Goal: Check status: Check status

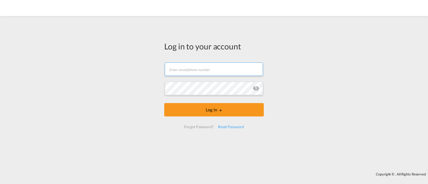
type input "[EMAIL_ADDRESS][DOMAIN_NAME]"
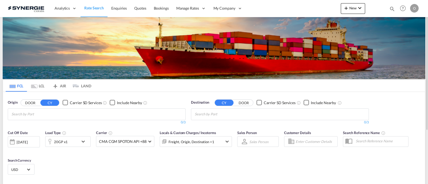
click at [391, 9] on div "Bookings Quotes Enquiries Help Resources Product Release O My Profile Logout" at bounding box center [403, 8] width 34 height 17
click at [389, 9] on div "Bookings Quotes Enquiries Help Resources Product Release O My Profile Logout" at bounding box center [403, 8] width 34 height 17
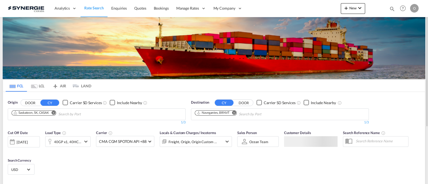
click at [392, 10] on md-icon "icon-magnify" at bounding box center [393, 9] width 6 height 6
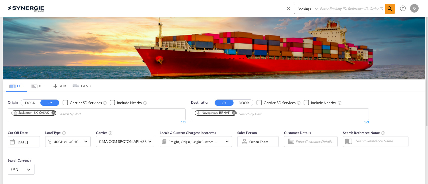
click at [301, 10] on select "Bookings Quotes Enquiries" at bounding box center [307, 9] width 25 height 10
select select "Quotes"
click at [295, 4] on select "Bookings Quotes Enquiries" at bounding box center [307, 9] width 25 height 10
drag, startPoint x: 326, startPoint y: 10, endPoint x: 329, endPoint y: 12, distance: 3.1
click at [326, 10] on input at bounding box center [352, 8] width 67 height 9
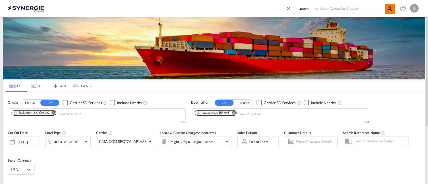
paste input "SYC000013742"
type input "SYC000013742"
click at [391, 8] on md-icon "icon-magnify" at bounding box center [390, 9] width 6 height 6
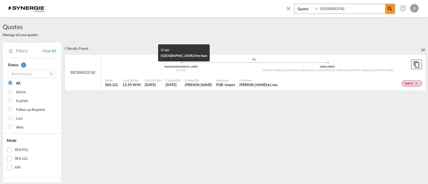
click at [238, 70] on div "Viet Nam" at bounding box center [181, 70] width 147 height 3
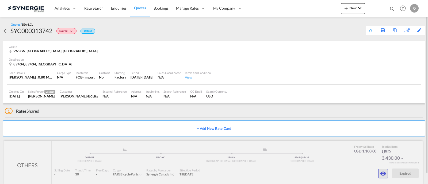
click at [383, 171] on md-icon "icon-eye" at bounding box center [383, 174] width 6 height 6
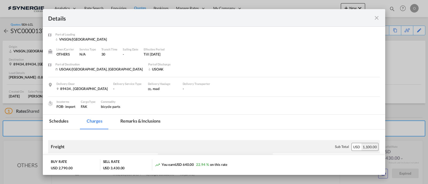
click at [139, 120] on md-tab-item "Remarks & Inclusions" at bounding box center [140, 122] width 53 height 15
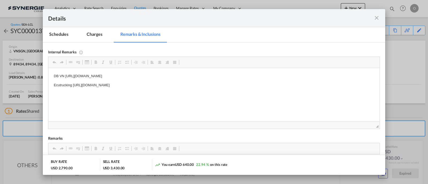
scroll to position [89, 0]
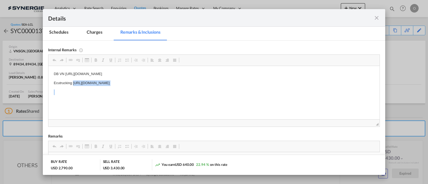
drag, startPoint x: 212, startPoint y: 84, endPoint x: 73, endPoint y: 82, distance: 139.2
click at [73, 82] on body "DB VN [URL][DOMAIN_NAME] Ecutrucking [URL][DOMAIN_NAME]" at bounding box center [214, 87] width 321 height 33
